Goal: Task Accomplishment & Management: Manage account settings

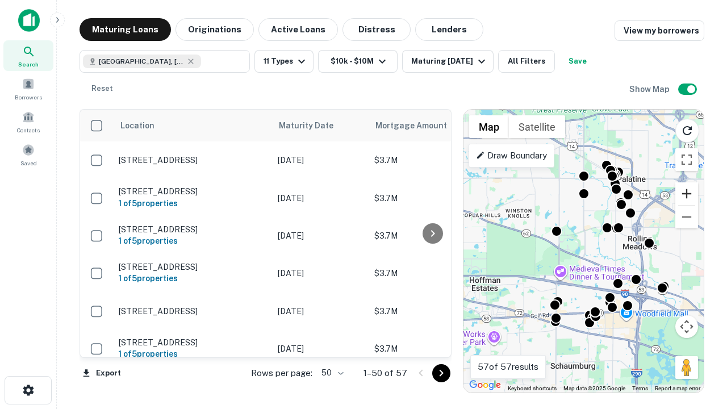
click at [687, 194] on button "Zoom in" at bounding box center [687, 193] width 23 height 23
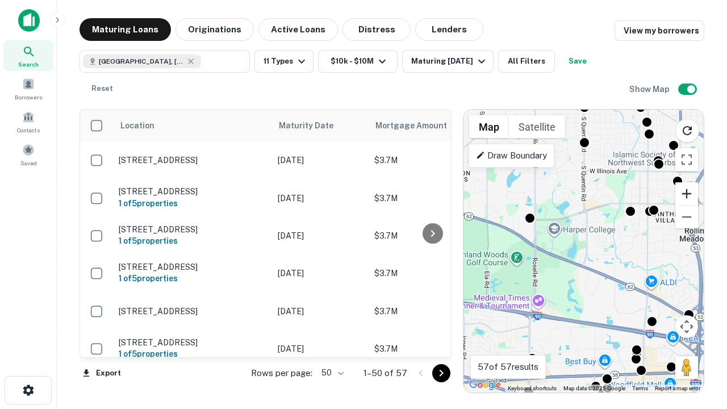
click at [687, 194] on button "Zoom in" at bounding box center [687, 193] width 23 height 23
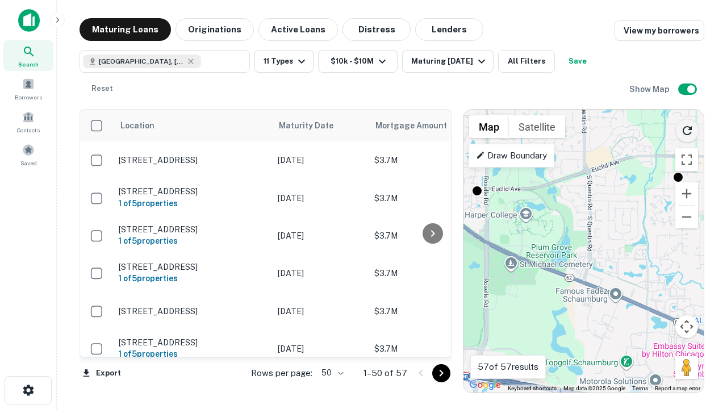
click at [688, 128] on icon "Reload search area" at bounding box center [688, 131] width 14 height 14
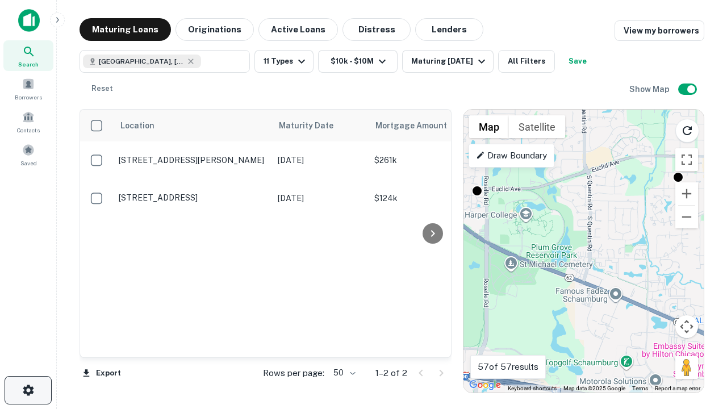
click at [28, 390] on icon "button" at bounding box center [29, 391] width 14 height 14
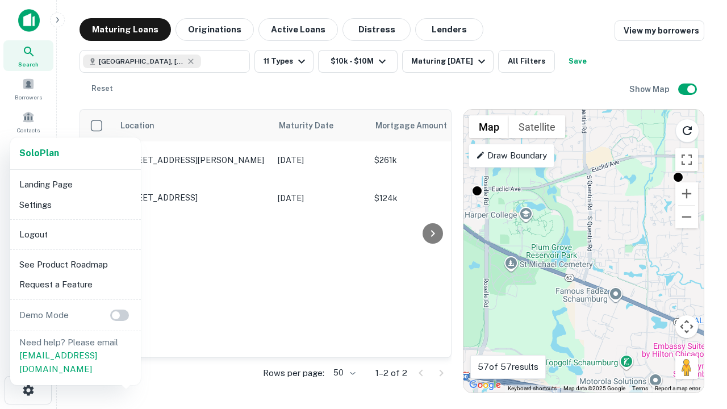
click at [75, 234] on li "Logout" at bounding box center [76, 234] width 122 height 20
